Goal: Feedback & Contribution: Leave review/rating

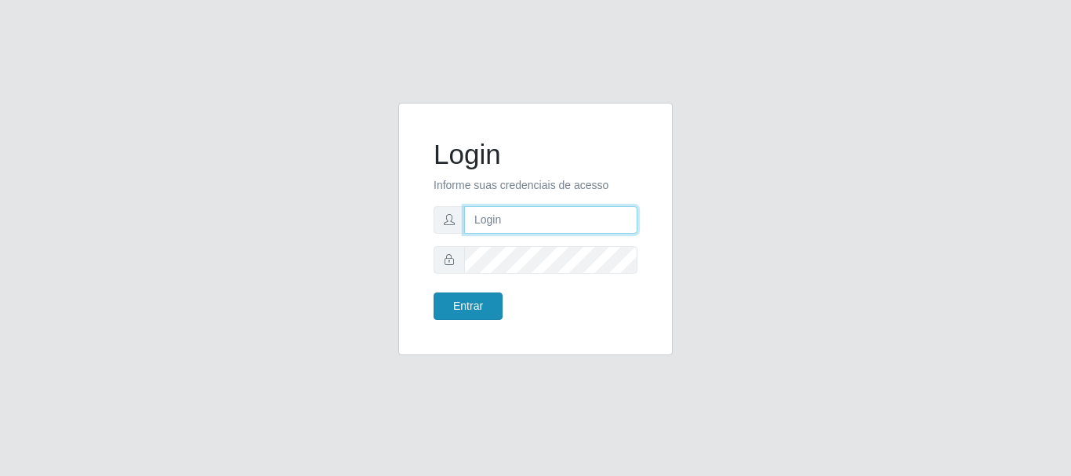
type input "caio@B1"
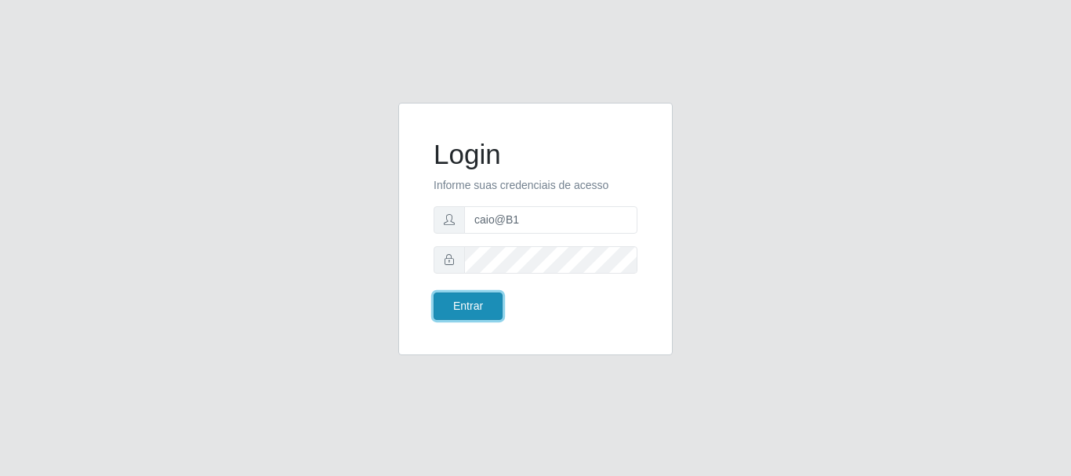
click at [465, 306] on button "Entrar" at bounding box center [468, 305] width 69 height 27
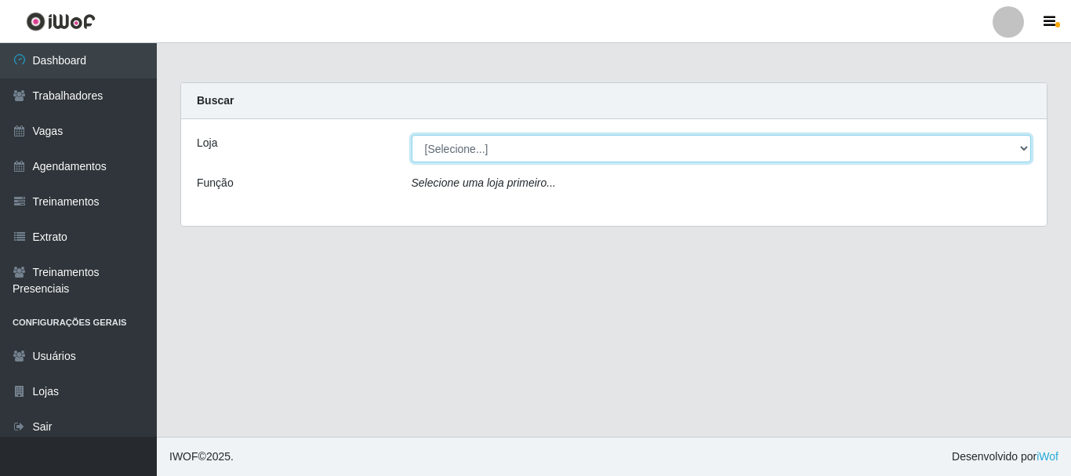
click at [1029, 147] on select "[Selecione...] Bemais Supermercados - B1 [GEOGRAPHIC_DATA]" at bounding box center [722, 148] width 620 height 27
select select "403"
click at [412, 135] on select "[Selecione...] Bemais Supermercados - B1 [GEOGRAPHIC_DATA]" at bounding box center [722, 148] width 620 height 27
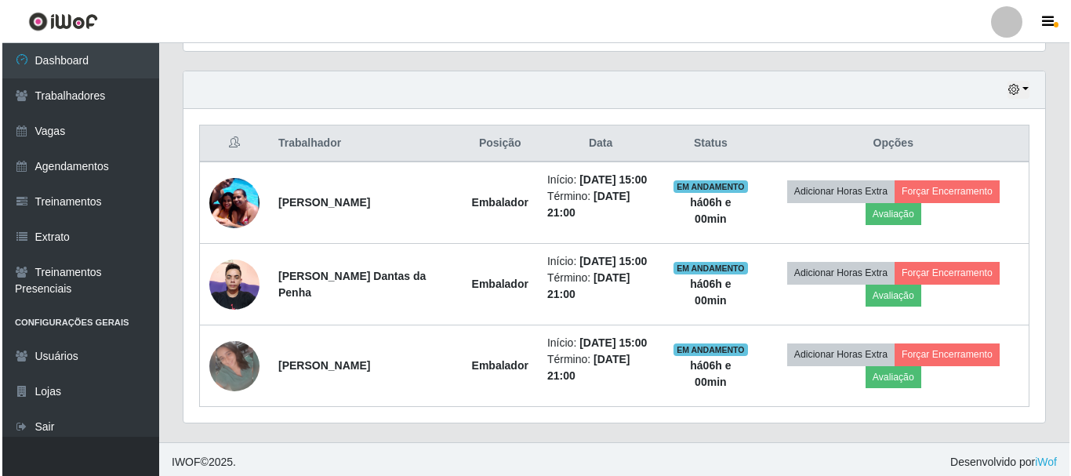
scroll to position [531, 0]
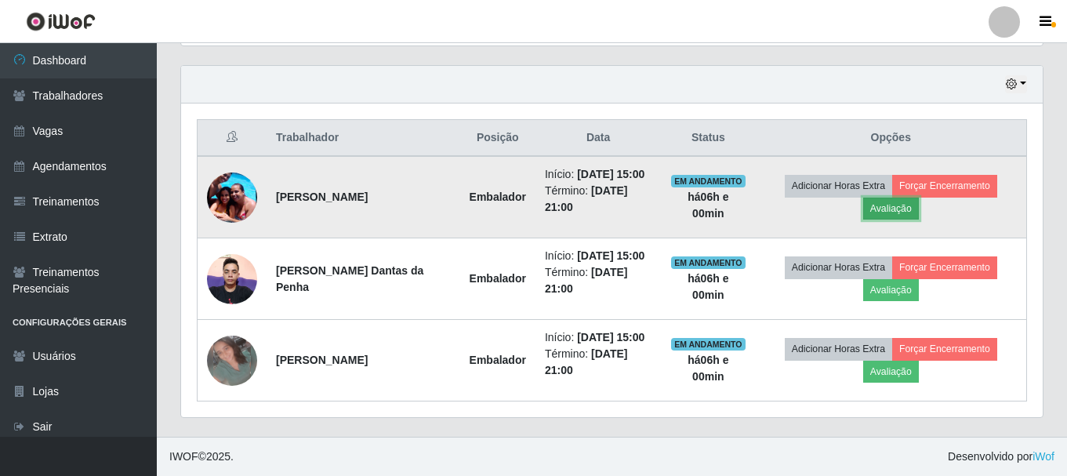
click at [887, 207] on button "Avaliação" at bounding box center [891, 209] width 56 height 22
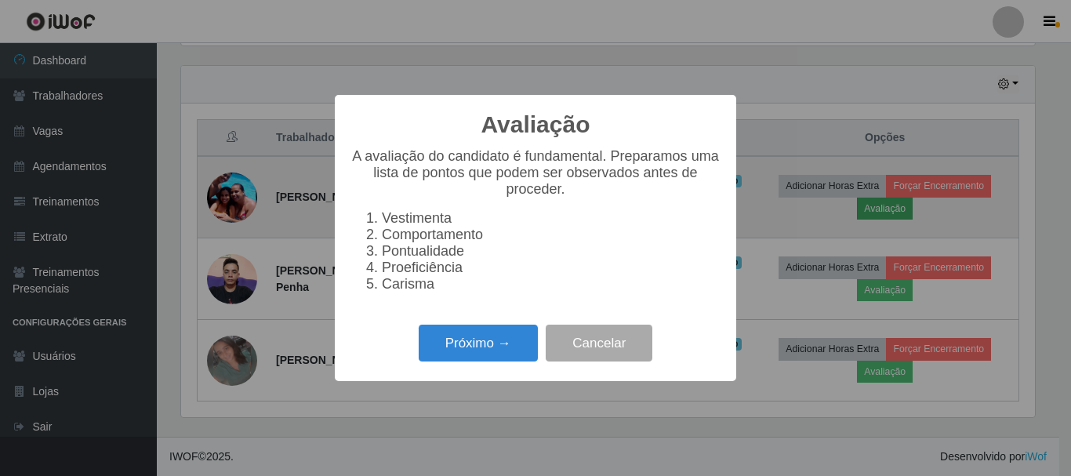
scroll to position [325, 854]
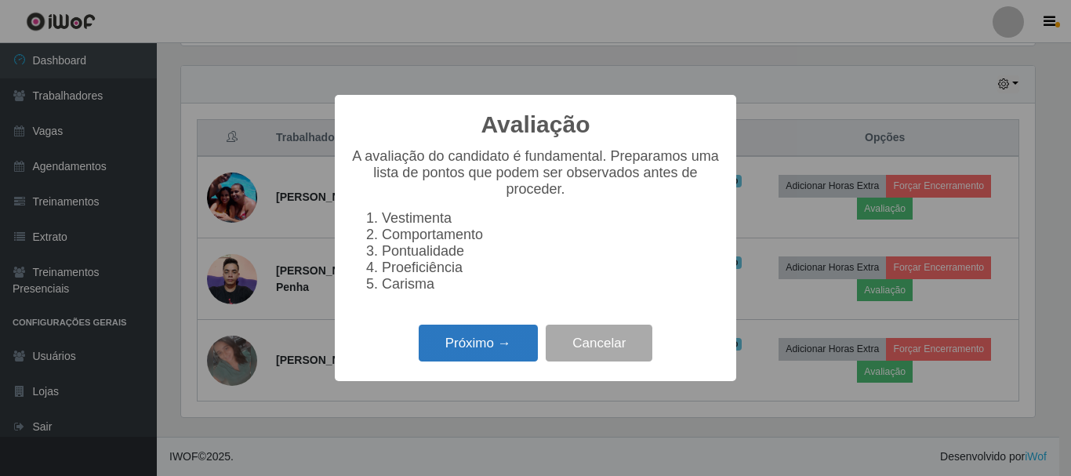
click at [484, 343] on button "Próximo →" at bounding box center [478, 343] width 119 height 37
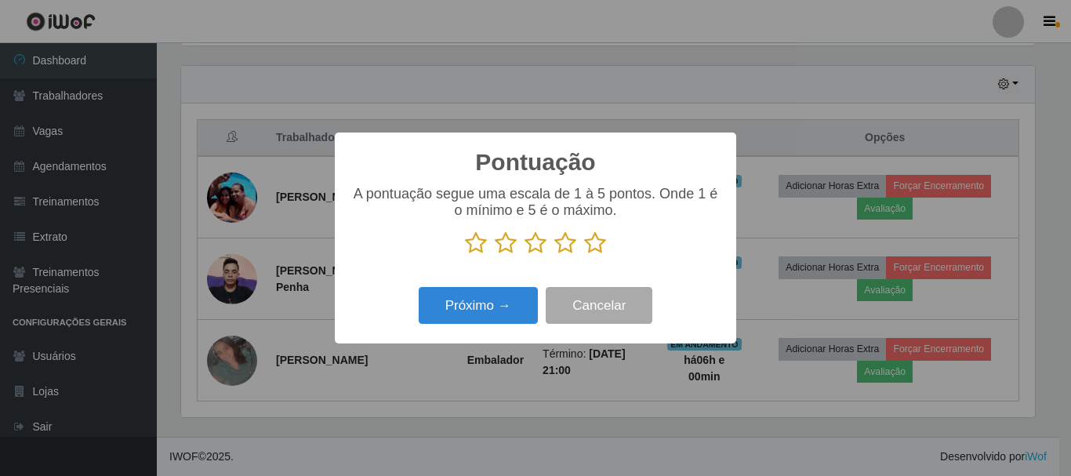
scroll to position [783644, 783116]
click at [597, 244] on icon at bounding box center [595, 243] width 22 height 24
click at [584, 255] on input "radio" at bounding box center [584, 255] width 0 height 0
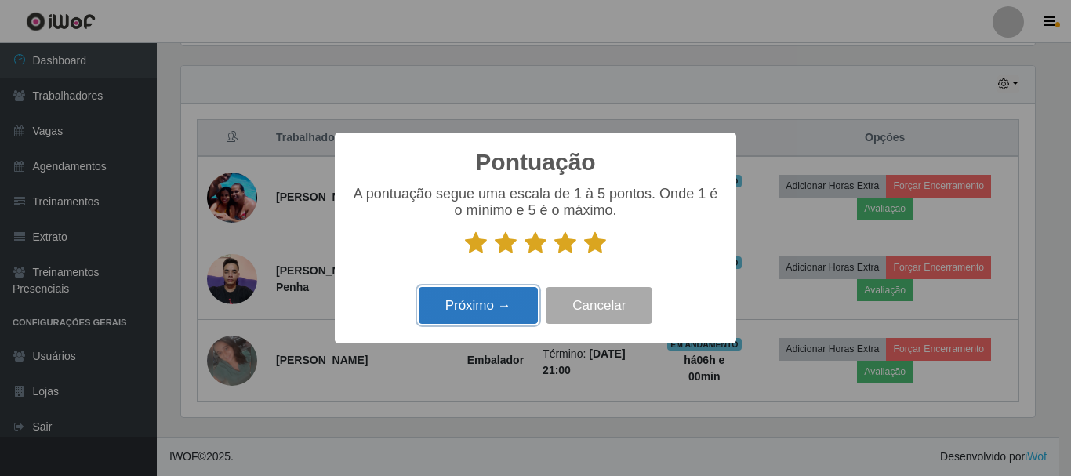
click at [492, 303] on button "Próximo →" at bounding box center [478, 305] width 119 height 37
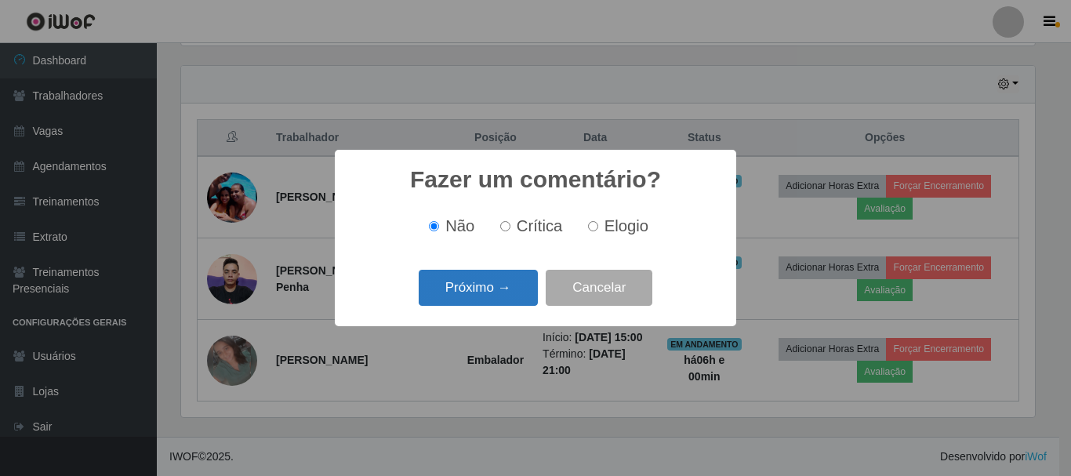
click at [478, 291] on button "Próximo →" at bounding box center [478, 288] width 119 height 37
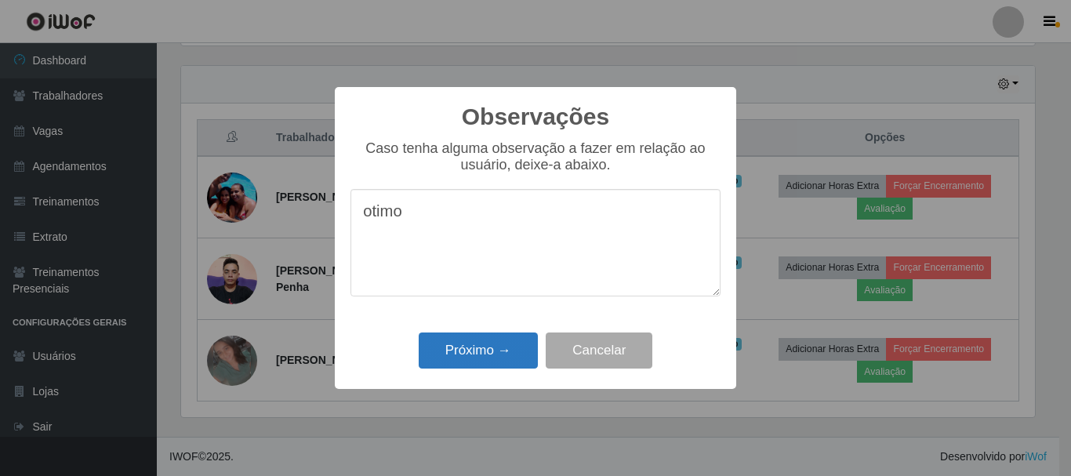
type textarea "otimo"
click at [480, 350] on button "Próximo →" at bounding box center [478, 350] width 119 height 37
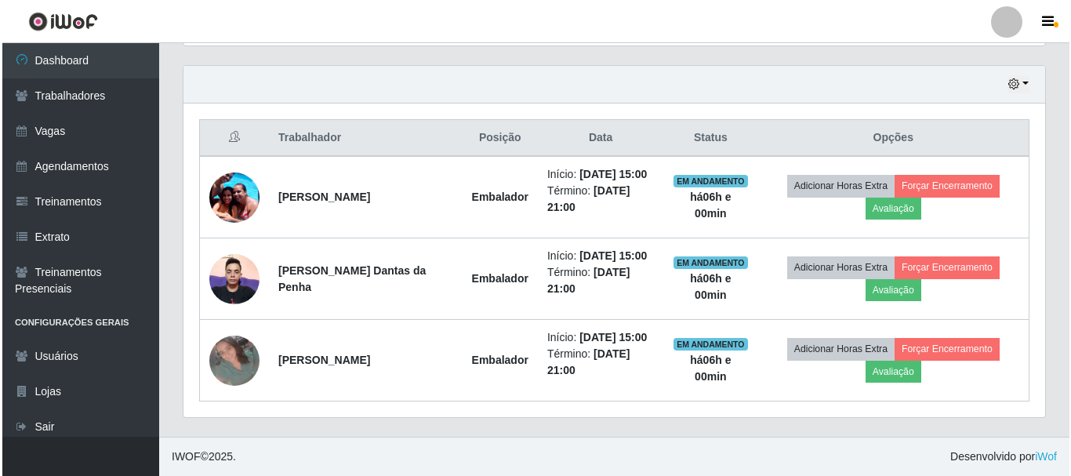
scroll to position [325, 862]
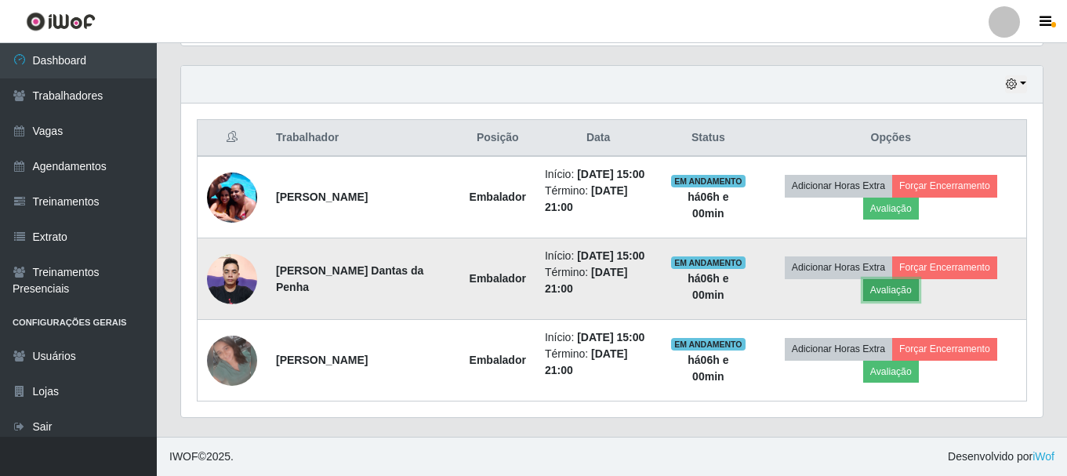
click at [905, 291] on button "Avaliação" at bounding box center [891, 290] width 56 height 22
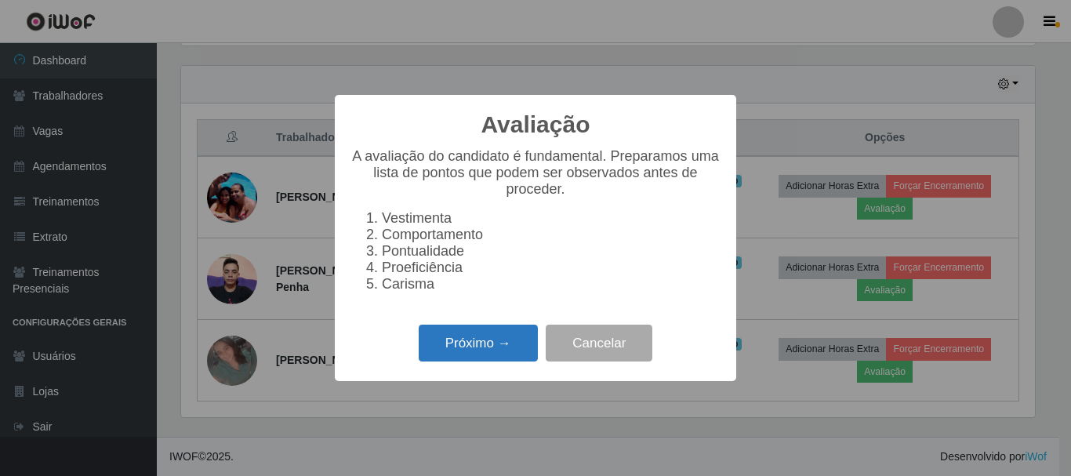
click at [488, 351] on button "Próximo →" at bounding box center [478, 343] width 119 height 37
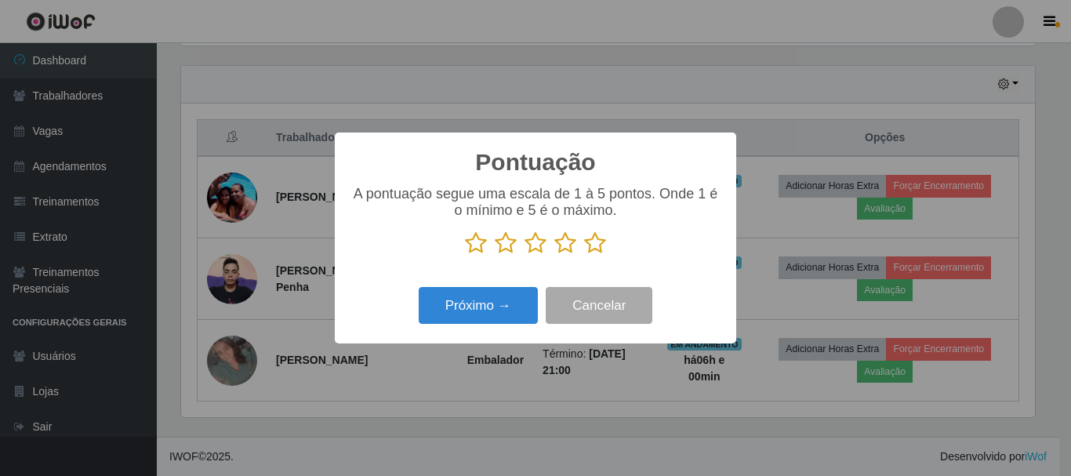
click at [597, 249] on icon at bounding box center [595, 243] width 22 height 24
click at [584, 255] on input "radio" at bounding box center [584, 255] width 0 height 0
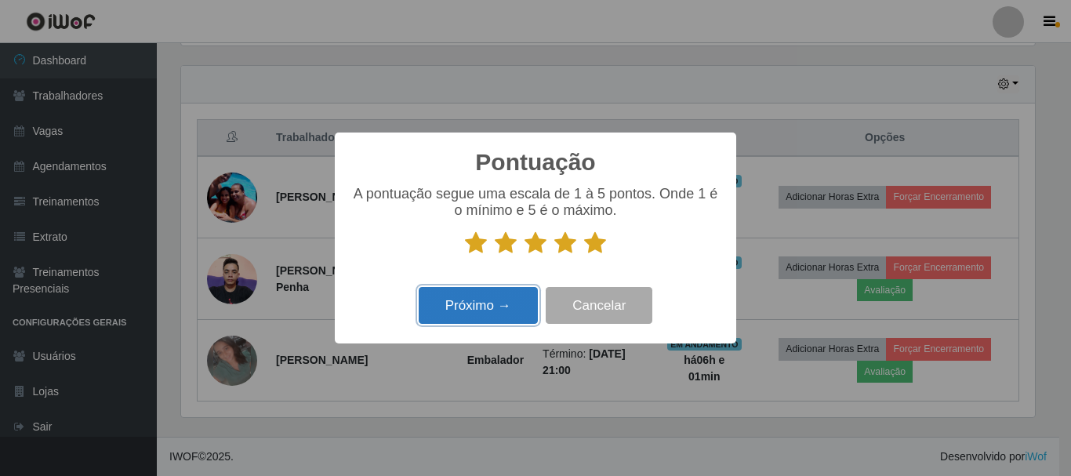
click at [486, 304] on button "Próximo →" at bounding box center [478, 305] width 119 height 37
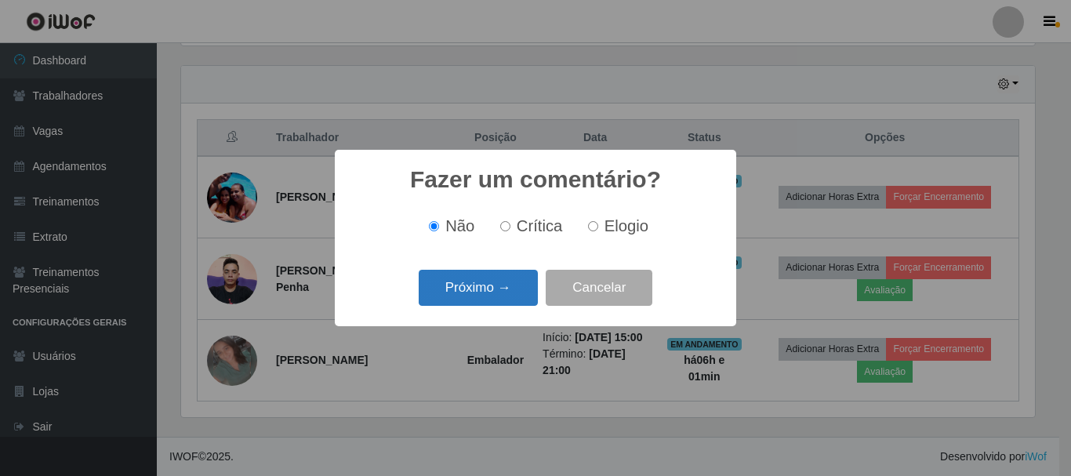
click at [480, 289] on button "Próximo →" at bounding box center [478, 288] width 119 height 37
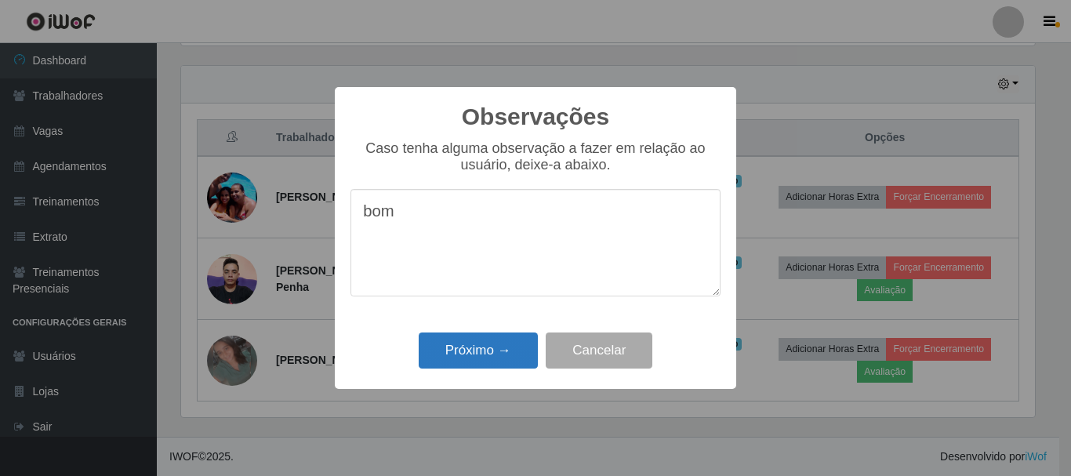
type textarea "bom"
click at [487, 355] on button "Próximo →" at bounding box center [478, 350] width 119 height 37
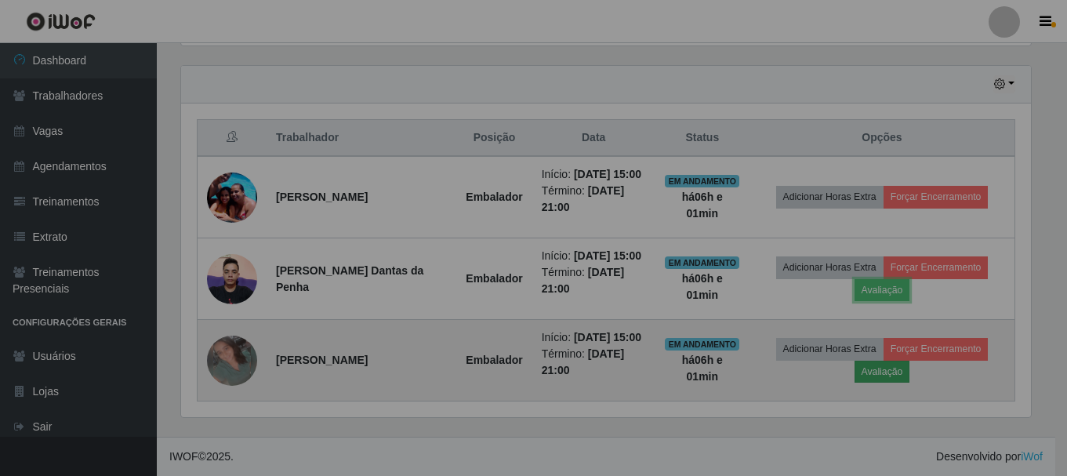
scroll to position [325, 862]
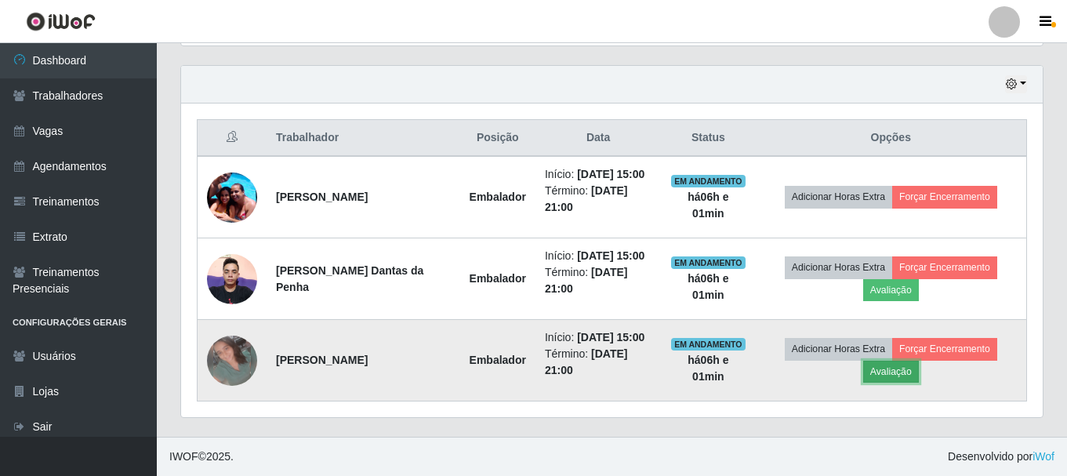
click at [901, 377] on button "Avaliação" at bounding box center [891, 372] width 56 height 22
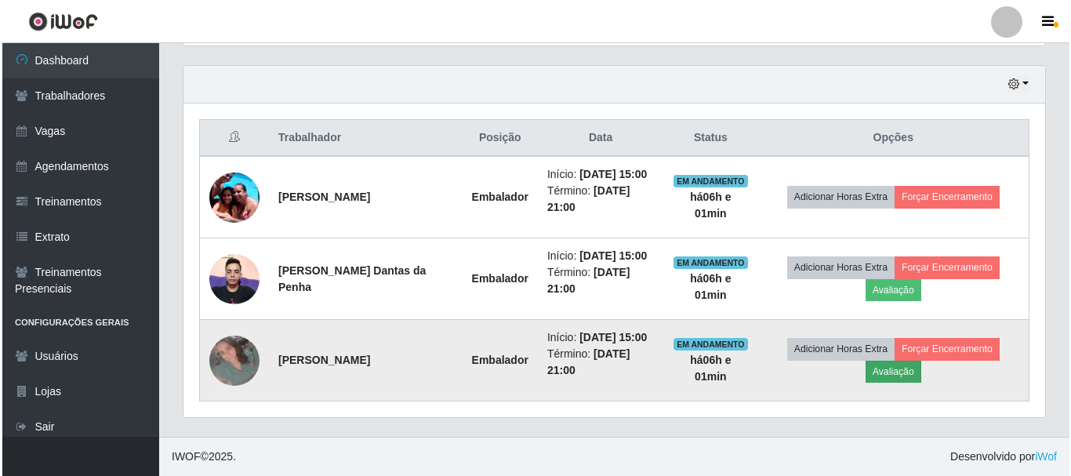
scroll to position [325, 854]
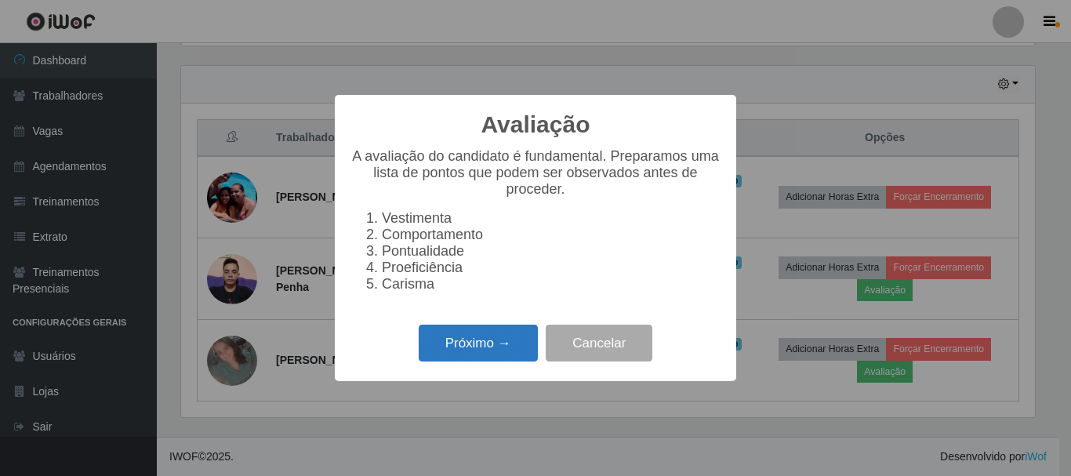
click at [450, 348] on button "Próximo →" at bounding box center [478, 343] width 119 height 37
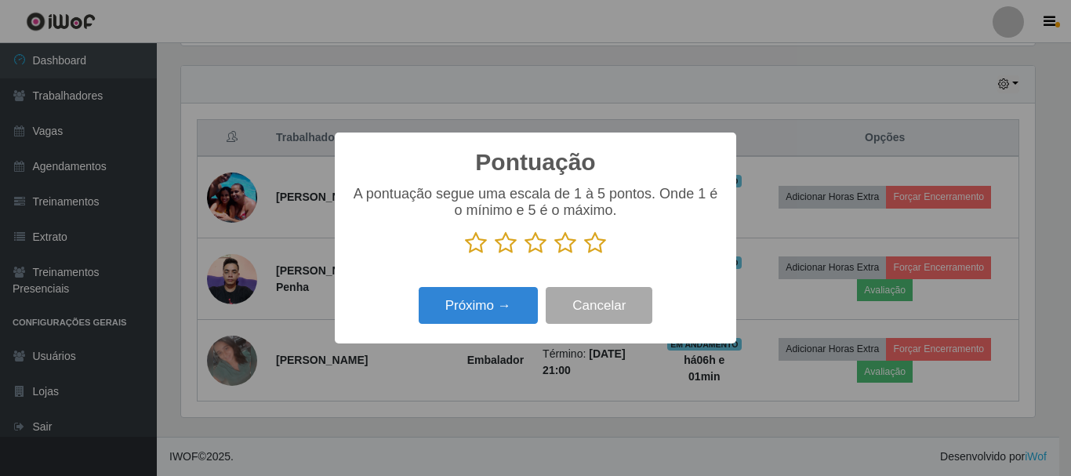
scroll to position [783644, 783116]
click at [601, 246] on icon at bounding box center [595, 243] width 22 height 24
click at [584, 255] on input "radio" at bounding box center [584, 255] width 0 height 0
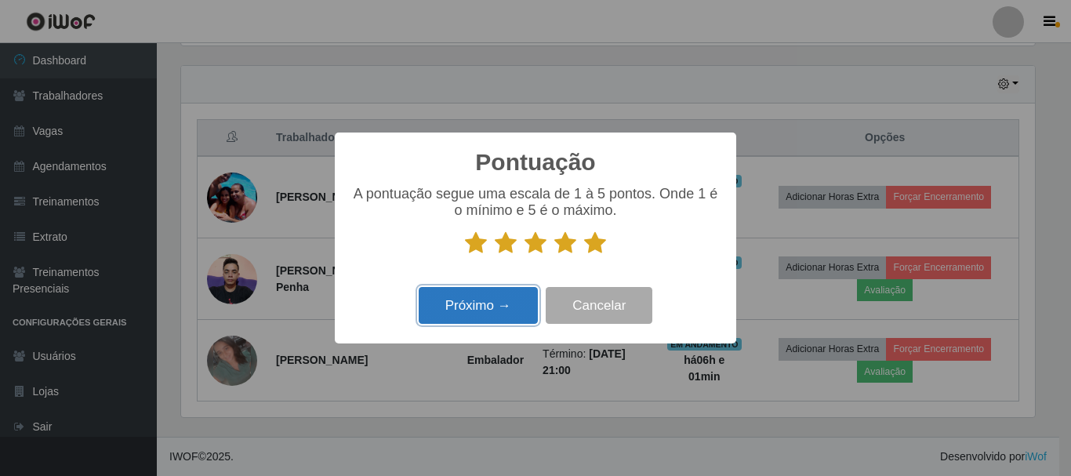
click at [497, 306] on button "Próximo →" at bounding box center [478, 305] width 119 height 37
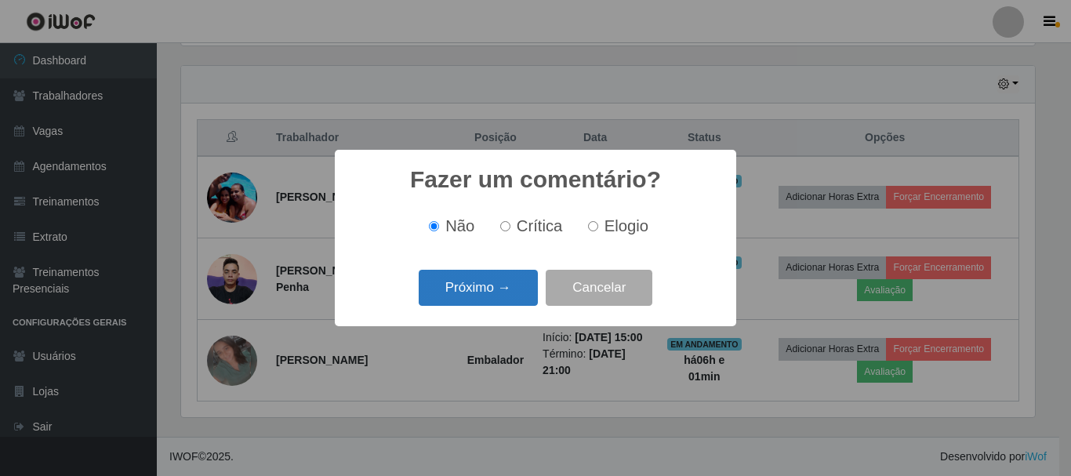
click at [488, 281] on button "Próximo →" at bounding box center [478, 288] width 119 height 37
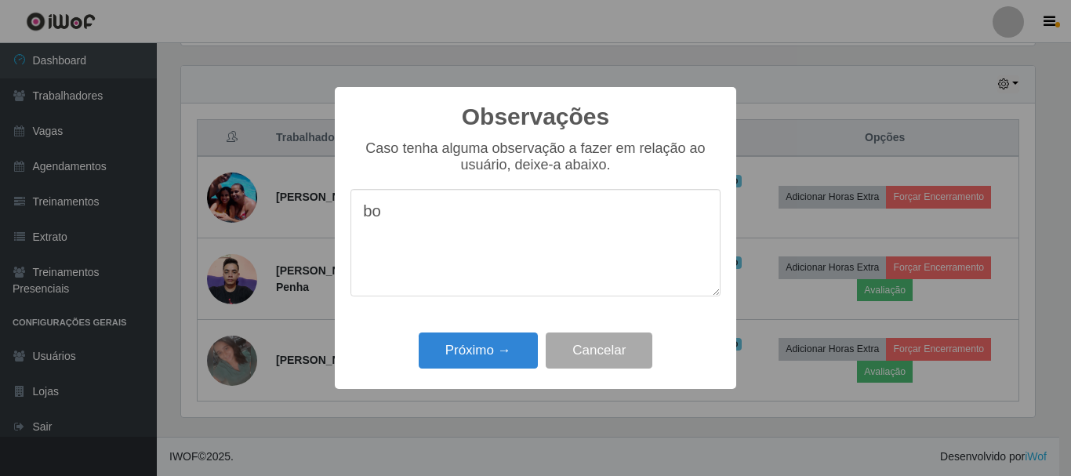
type textarea "b"
type textarea "bom"
click at [485, 359] on button "Próximo →" at bounding box center [478, 350] width 119 height 37
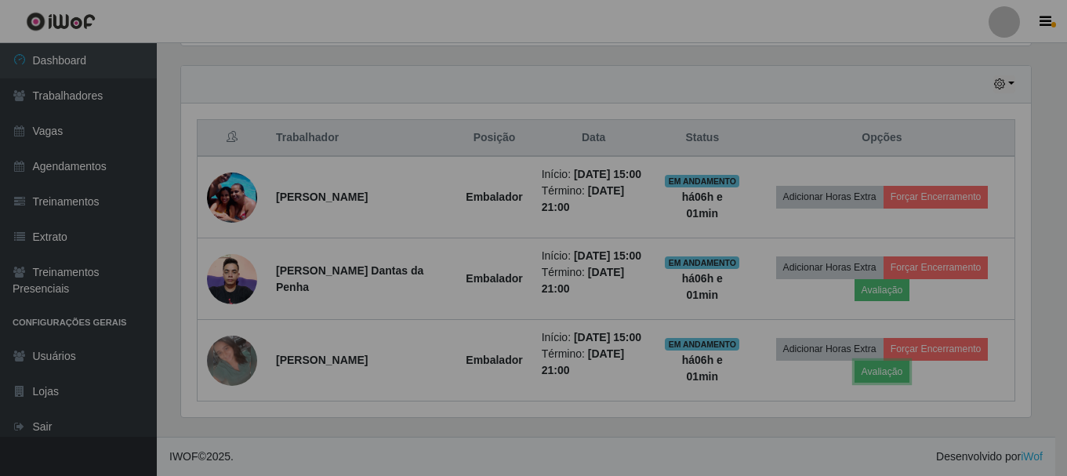
scroll to position [325, 862]
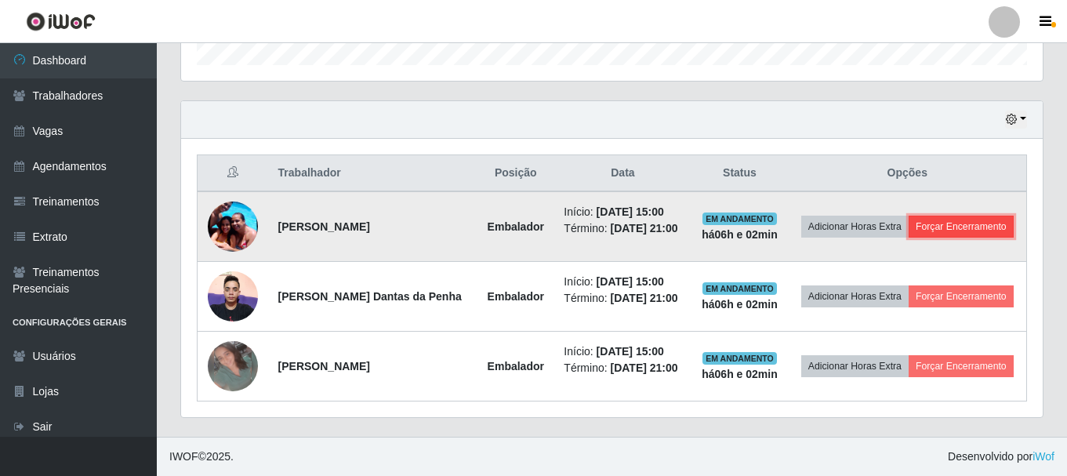
click at [928, 216] on button "Forçar Encerramento" at bounding box center [961, 227] width 105 height 22
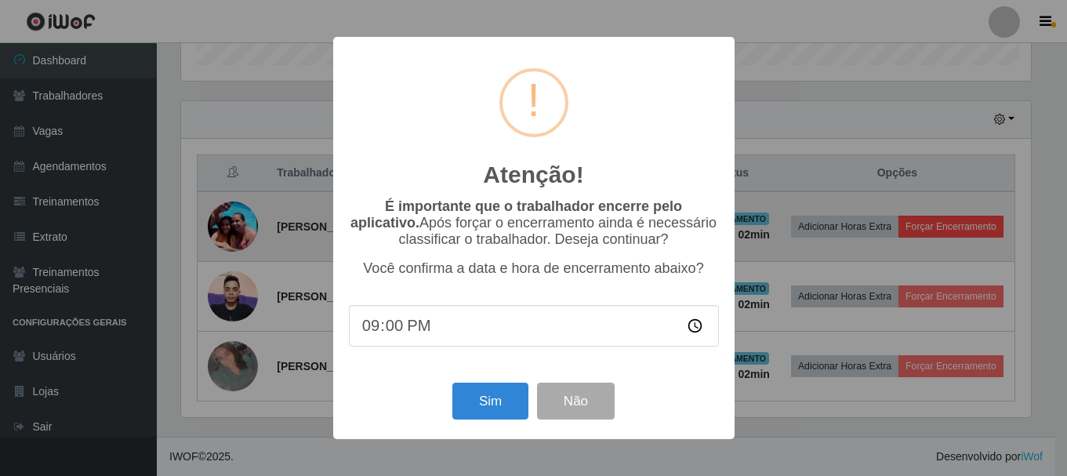
scroll to position [325, 854]
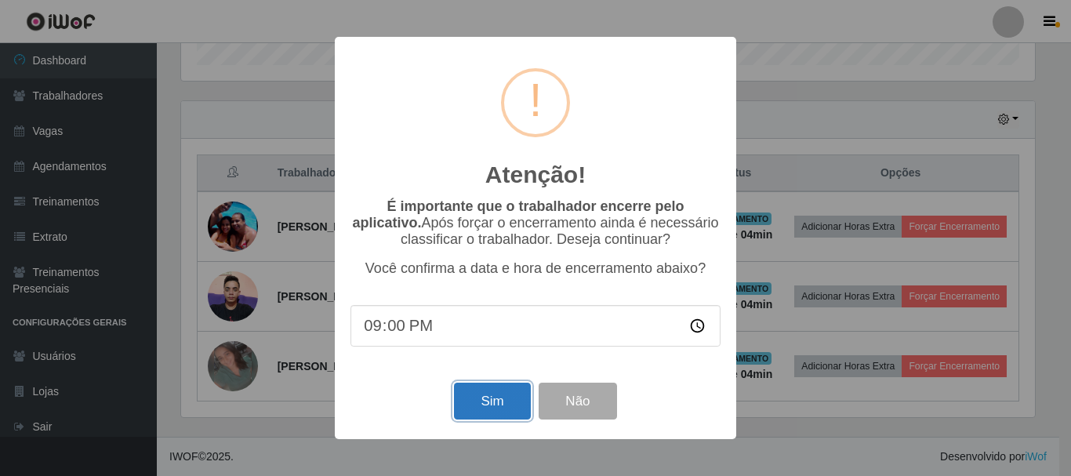
click at [482, 410] on button "Sim" at bounding box center [492, 401] width 76 height 37
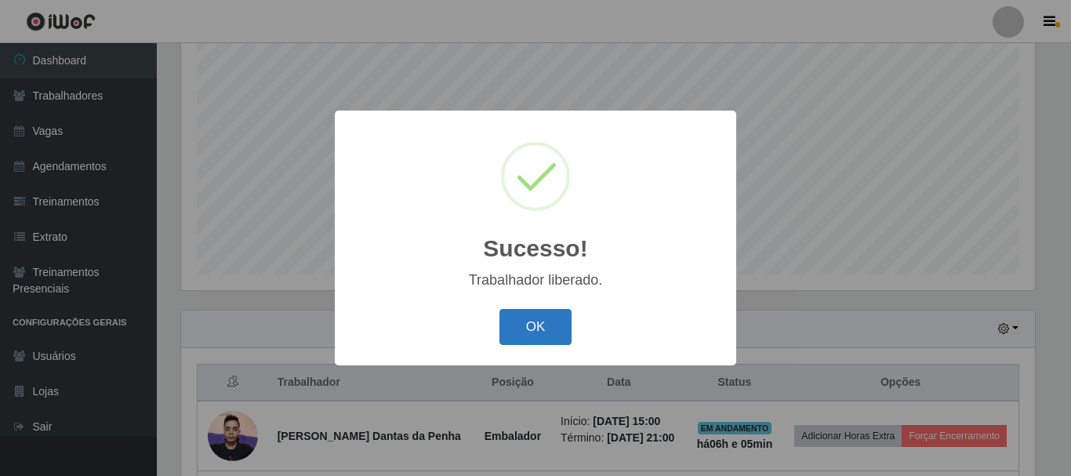
click at [533, 326] on button "OK" at bounding box center [535, 327] width 73 height 37
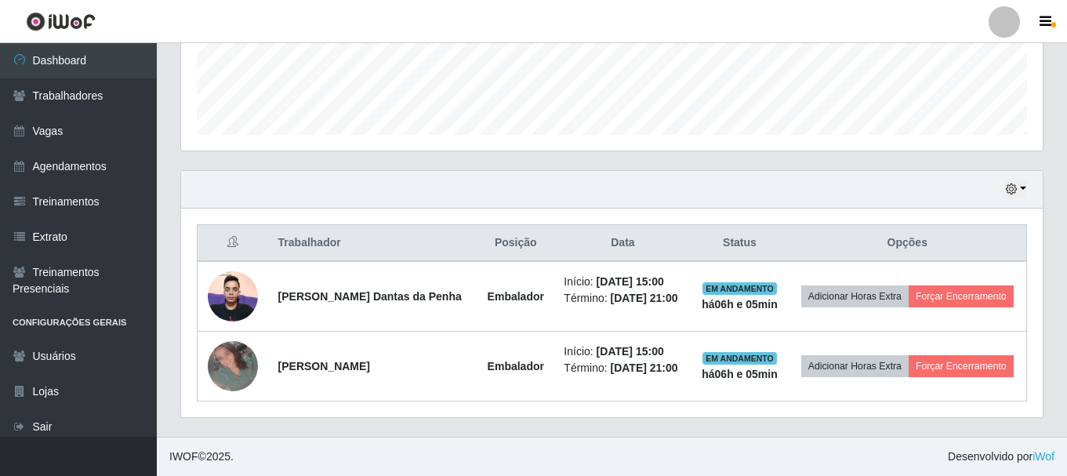
scroll to position [449, 0]
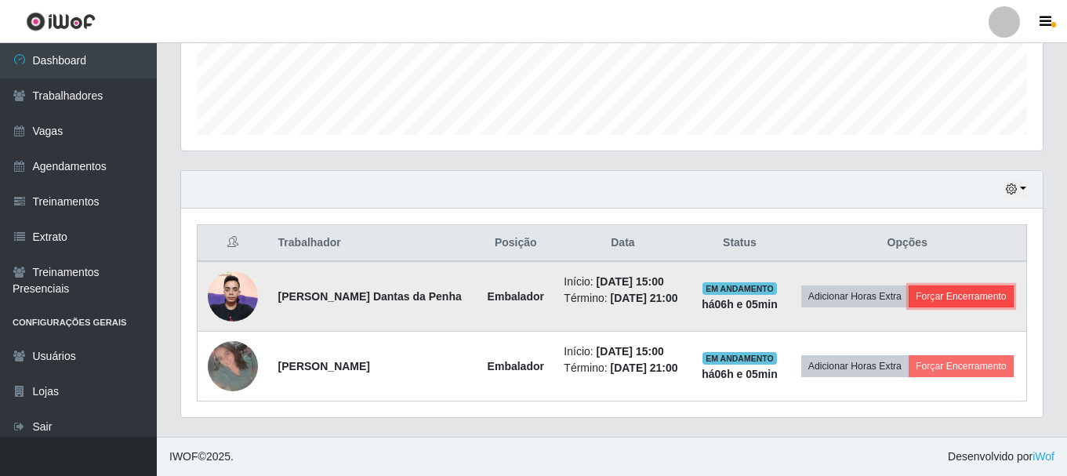
click at [909, 295] on button "Forçar Encerramento" at bounding box center [961, 296] width 105 height 22
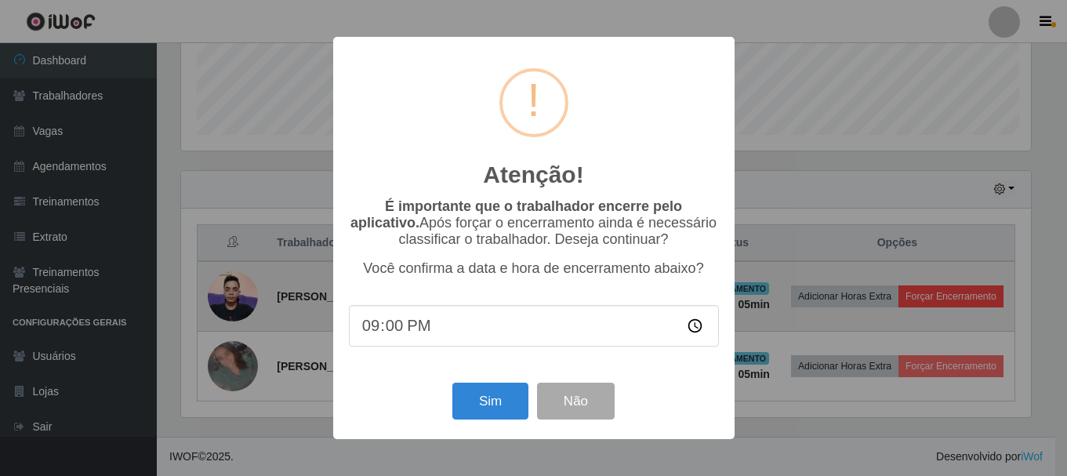
scroll to position [325, 854]
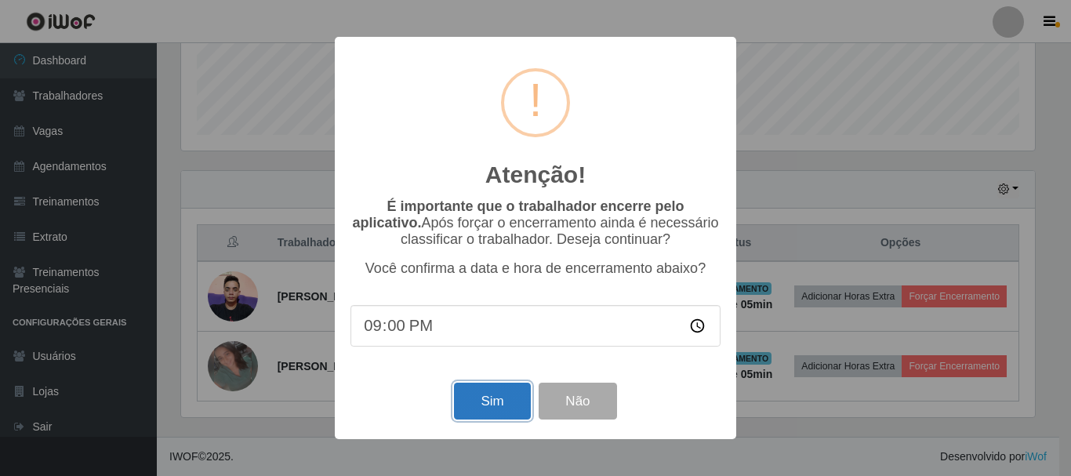
click at [502, 412] on button "Sim" at bounding box center [492, 401] width 76 height 37
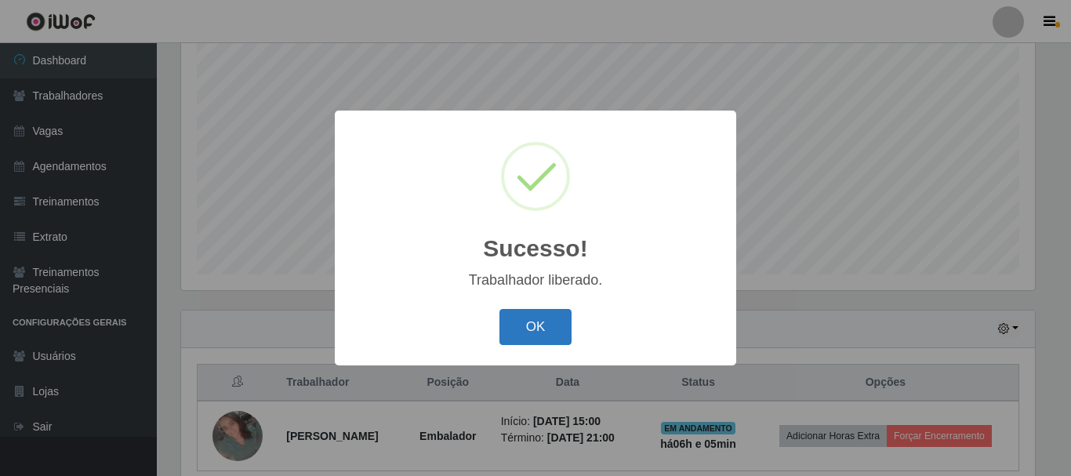
click at [552, 333] on button "OK" at bounding box center [535, 327] width 73 height 37
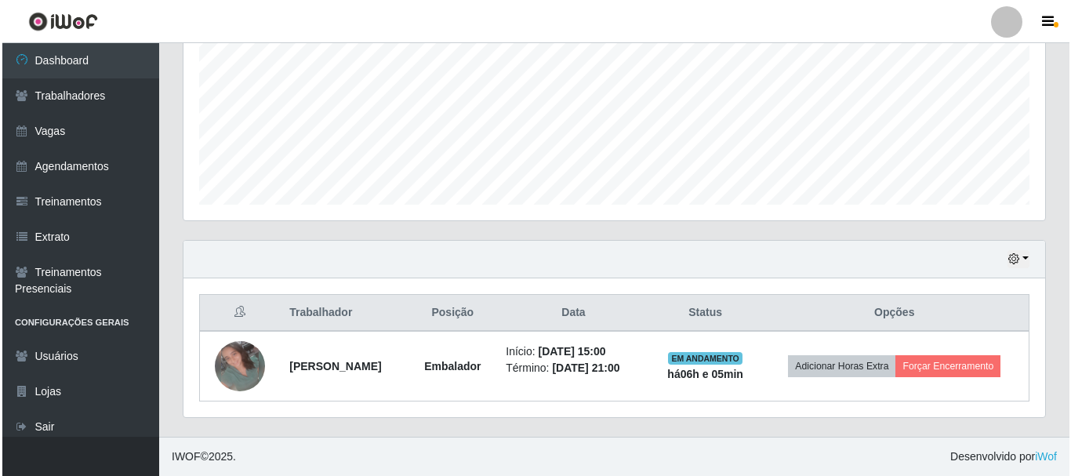
scroll to position [368, 0]
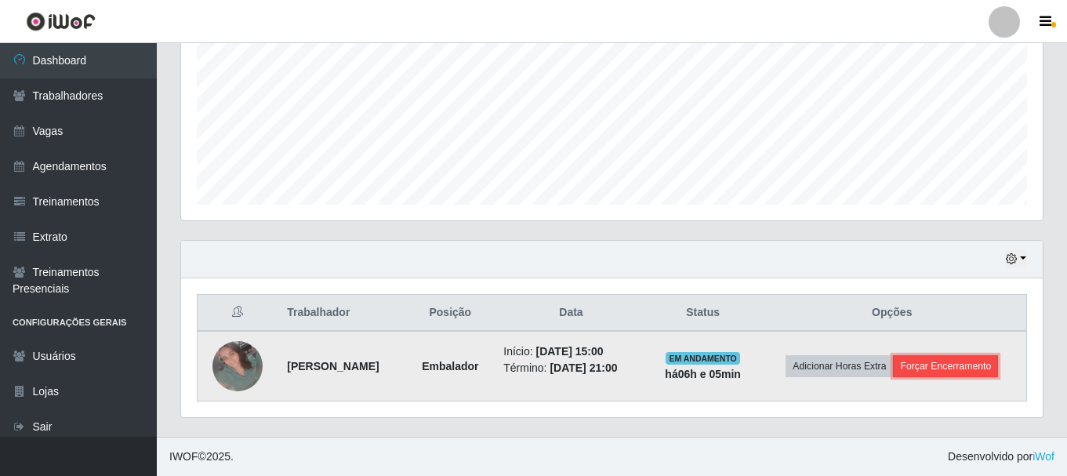
click at [916, 372] on button "Forçar Encerramento" at bounding box center [945, 366] width 105 height 22
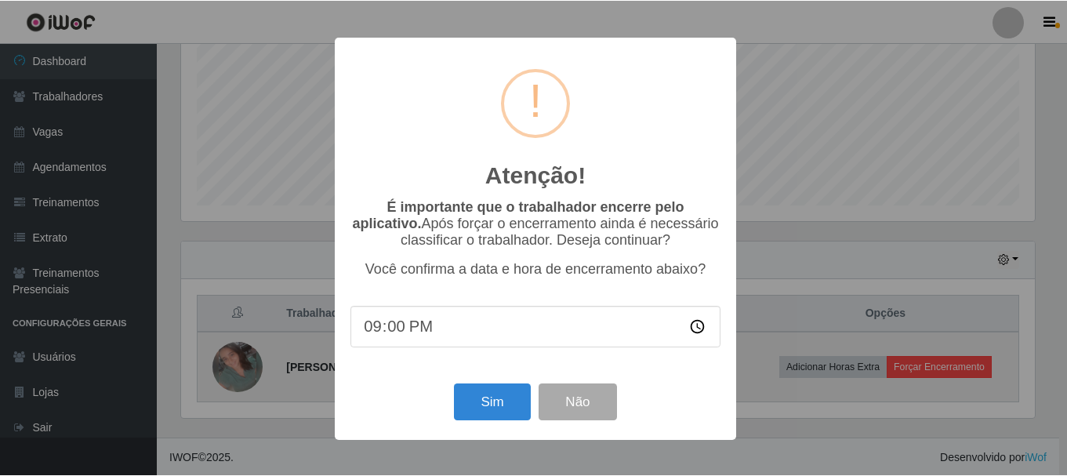
scroll to position [325, 854]
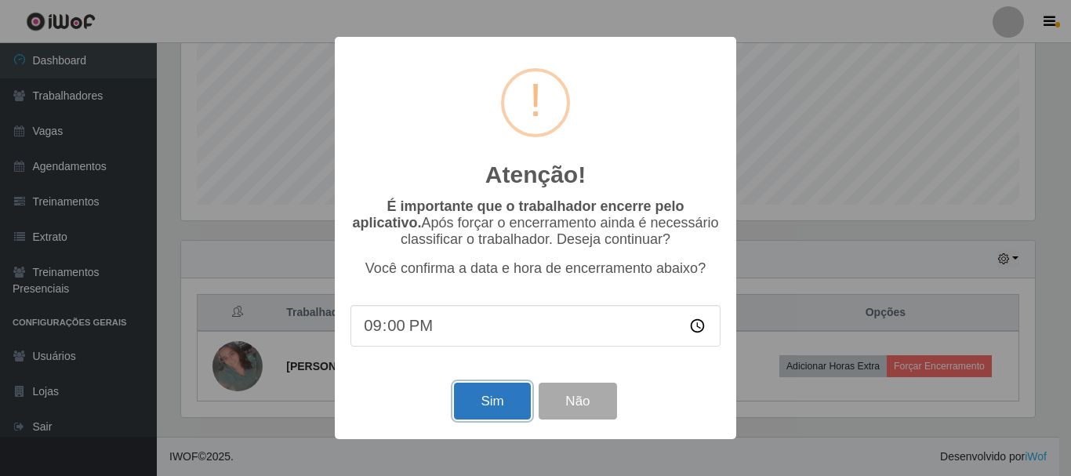
click at [494, 411] on button "Sim" at bounding box center [492, 401] width 76 height 37
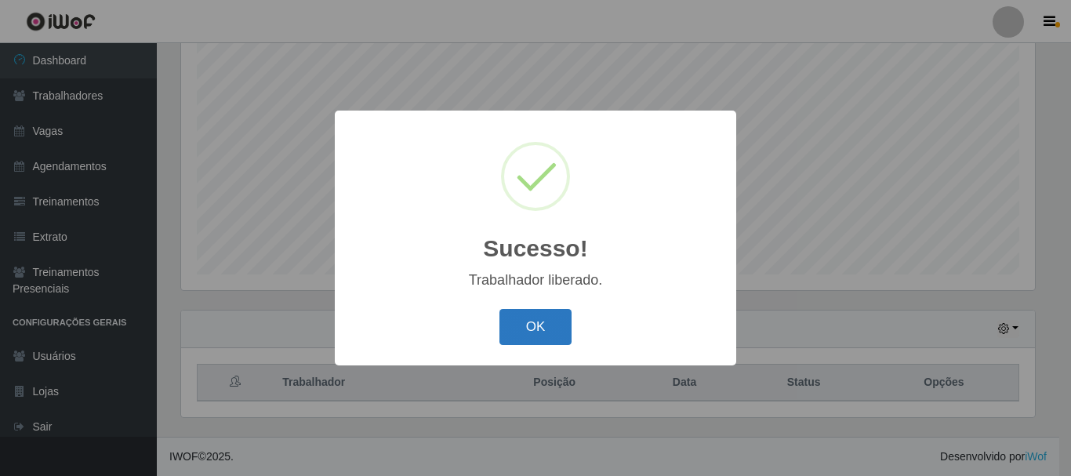
click at [525, 340] on button "OK" at bounding box center [535, 327] width 73 height 37
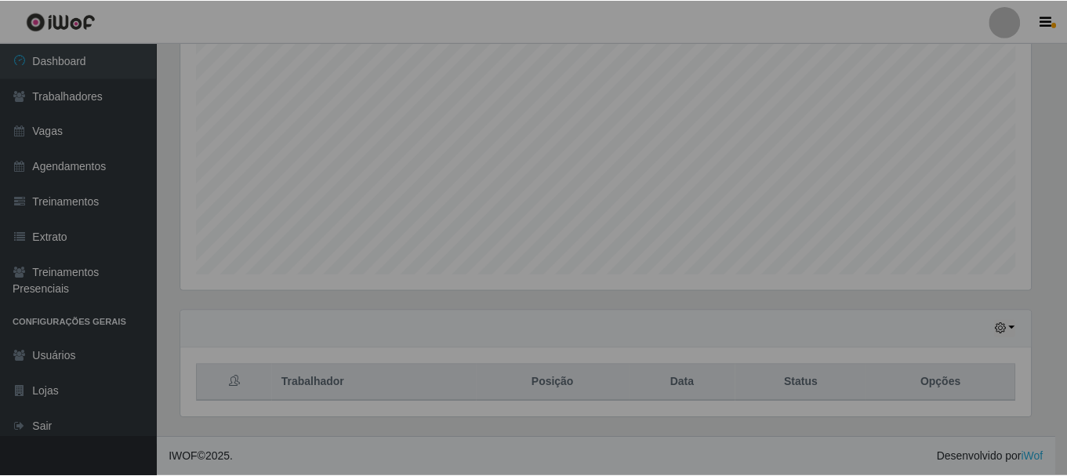
scroll to position [325, 862]
